Goal: Task Accomplishment & Management: Manage account settings

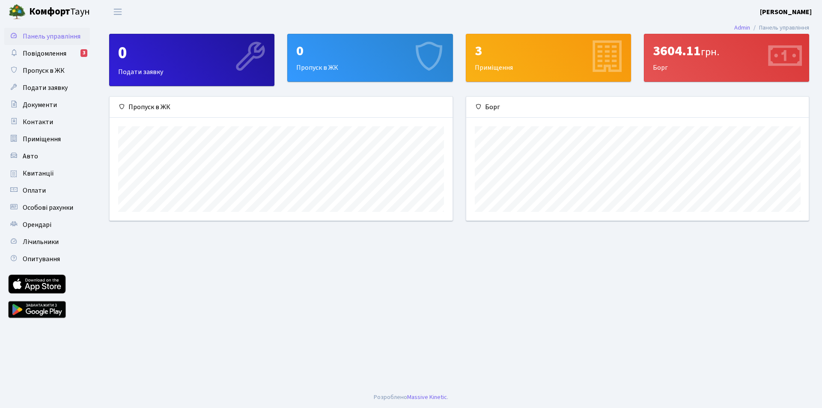
scroll to position [124, 342]
click at [666, 64] on div "3604.11 грн. [GEOGRAPHIC_DATA]" at bounding box center [726, 57] width 164 height 47
click at [29, 54] on span "Повідомлення" at bounding box center [45, 53] width 44 height 9
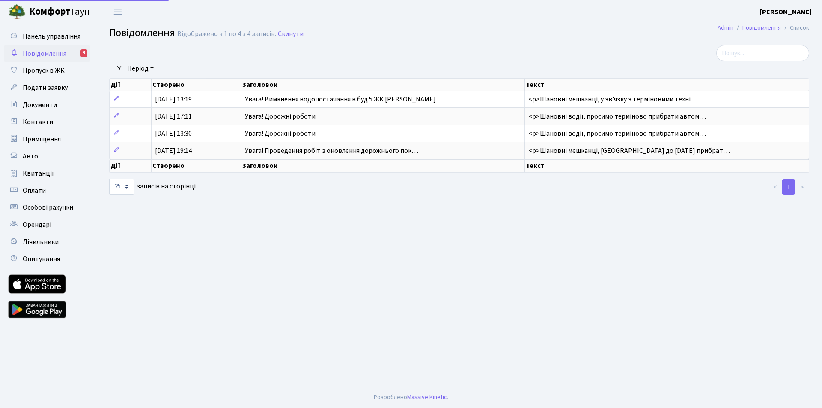
select select "25"
click at [40, 169] on span "Квитанції" at bounding box center [38, 173] width 31 height 9
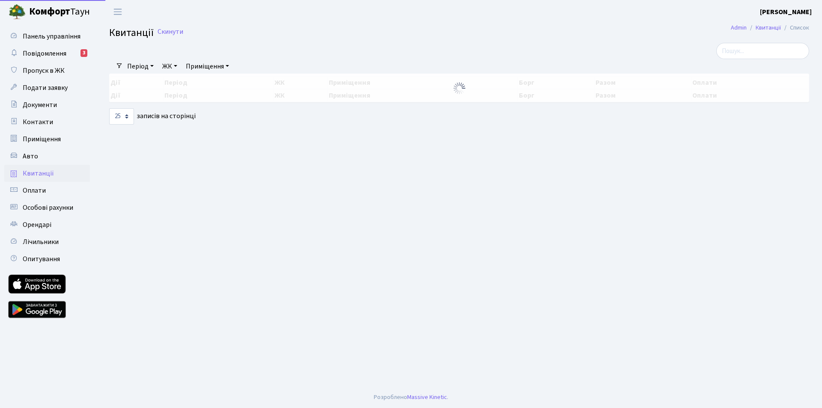
select select "25"
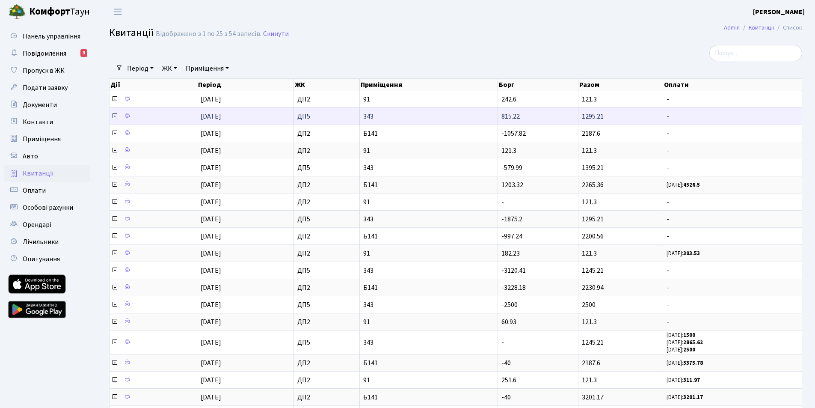
click at [117, 116] on icon at bounding box center [114, 116] width 7 height 7
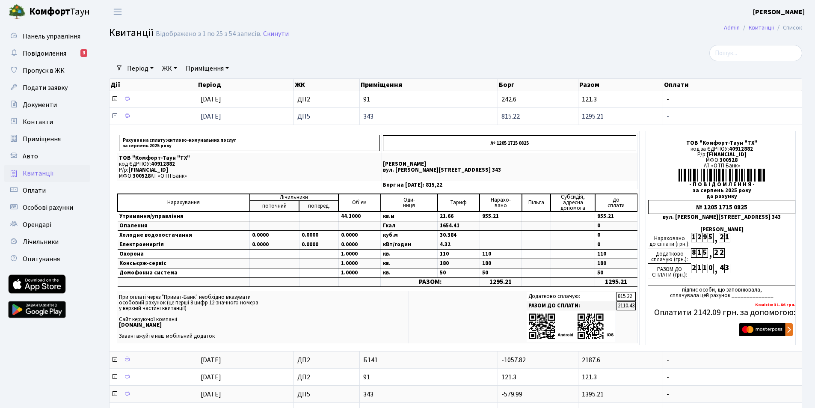
click at [111, 116] on icon at bounding box center [114, 116] width 7 height 7
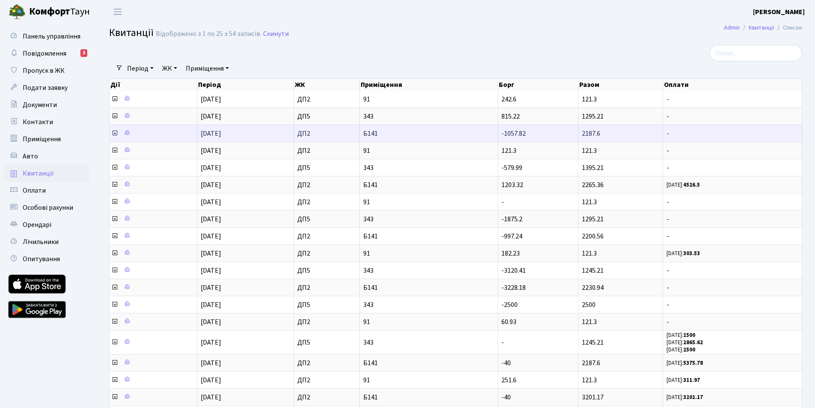
click at [116, 132] on icon at bounding box center [114, 133] width 7 height 7
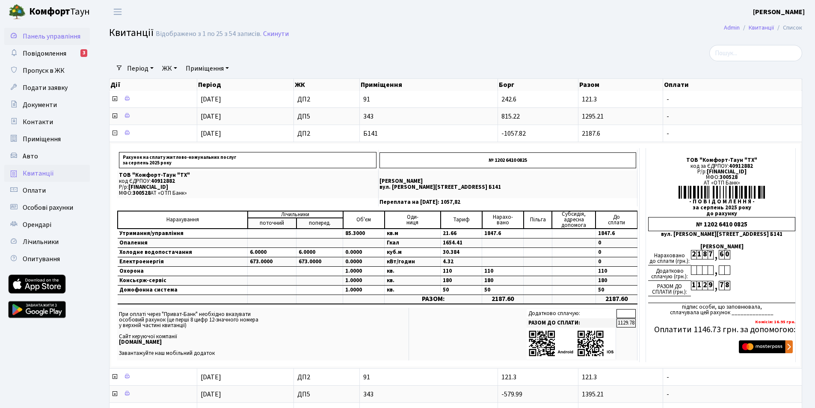
click at [30, 33] on span "Панель управління" at bounding box center [52, 36] width 58 height 9
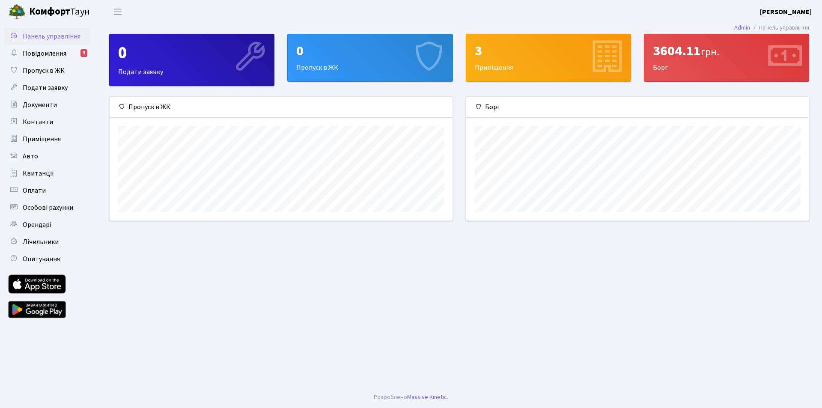
scroll to position [124, 342]
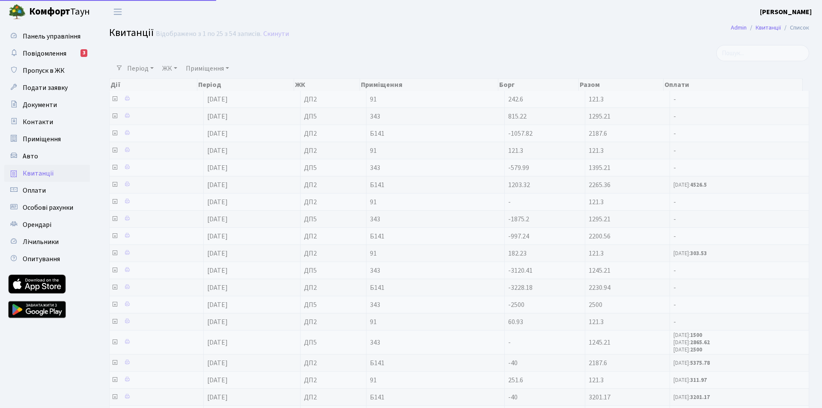
select select "25"
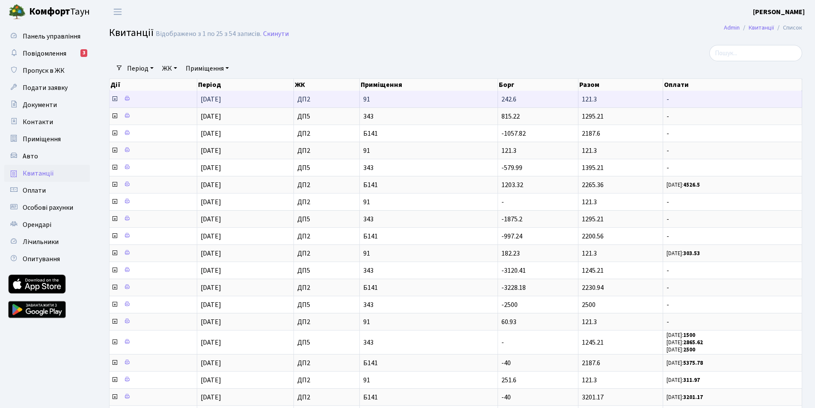
click at [113, 100] on icon at bounding box center [114, 98] width 7 height 7
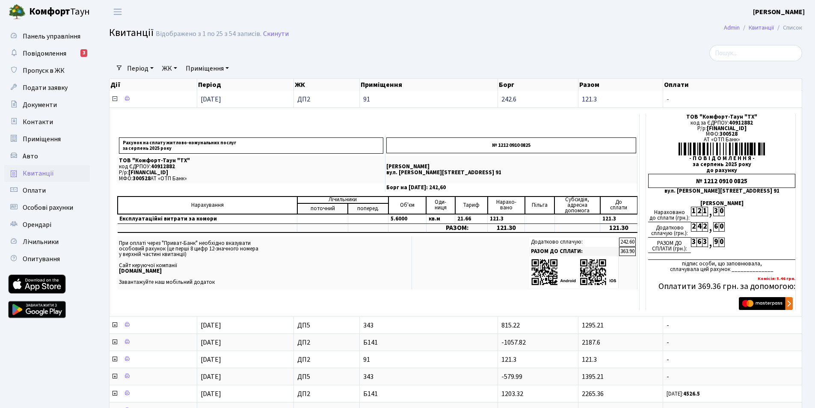
click at [116, 100] on icon at bounding box center [114, 98] width 7 height 7
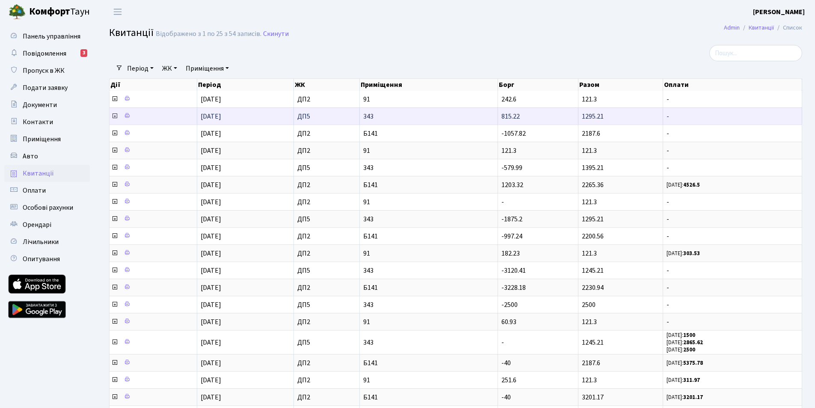
click at [113, 116] on icon at bounding box center [114, 116] width 7 height 7
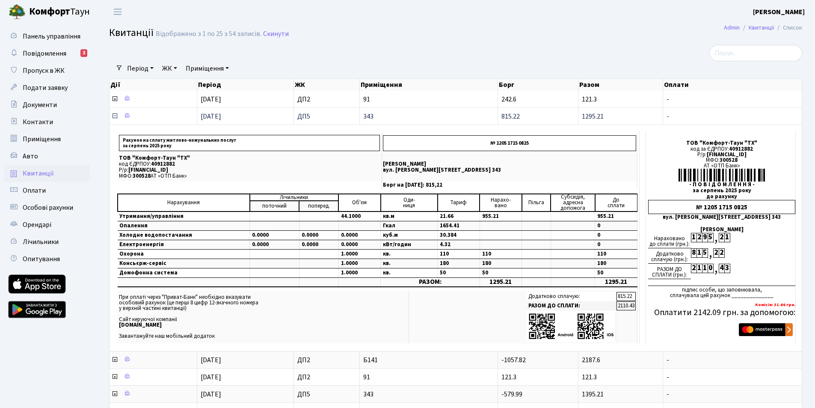
click at [114, 116] on icon at bounding box center [114, 116] width 7 height 7
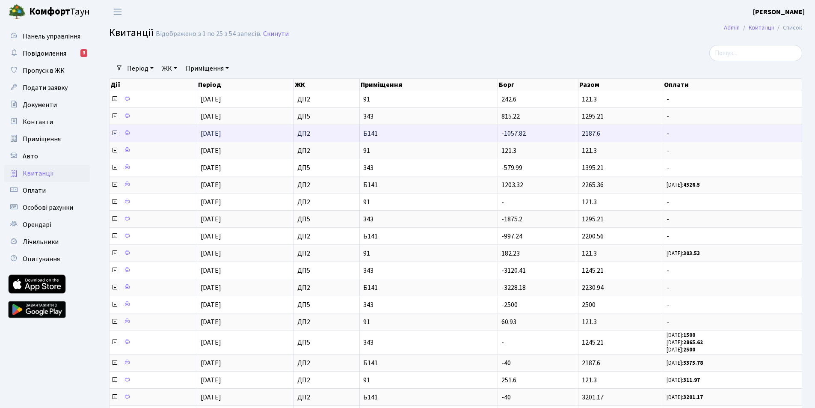
click at [115, 134] on icon at bounding box center [114, 133] width 7 height 7
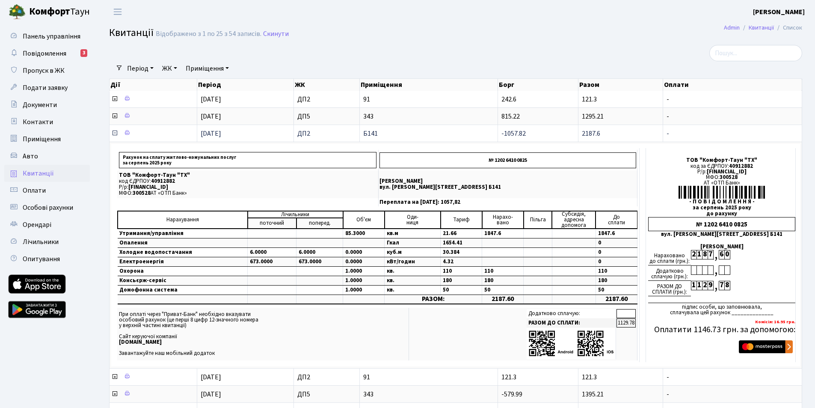
click at [114, 132] on icon at bounding box center [114, 133] width 7 height 7
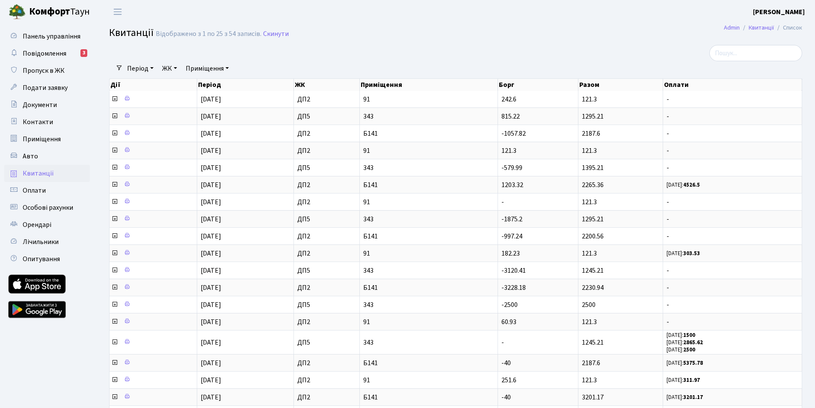
click at [791, 12] on b "[PERSON_NAME]" at bounding box center [779, 11] width 52 height 9
click at [769, 47] on link "Вийти" at bounding box center [761, 46] width 85 height 13
